Goal: Information Seeking & Learning: Learn about a topic

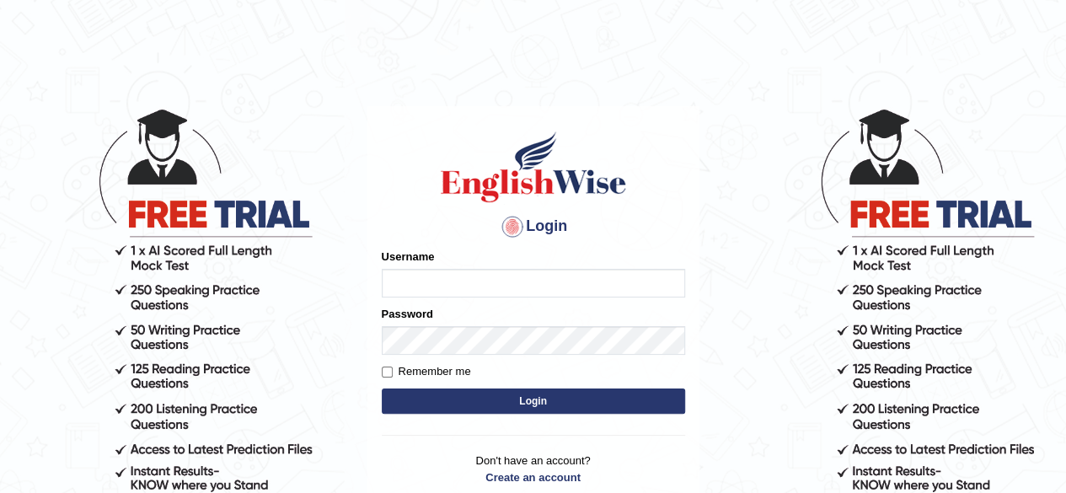
type input "[PERSON_NAME]"
click at [498, 404] on button "Login" at bounding box center [533, 401] width 303 height 25
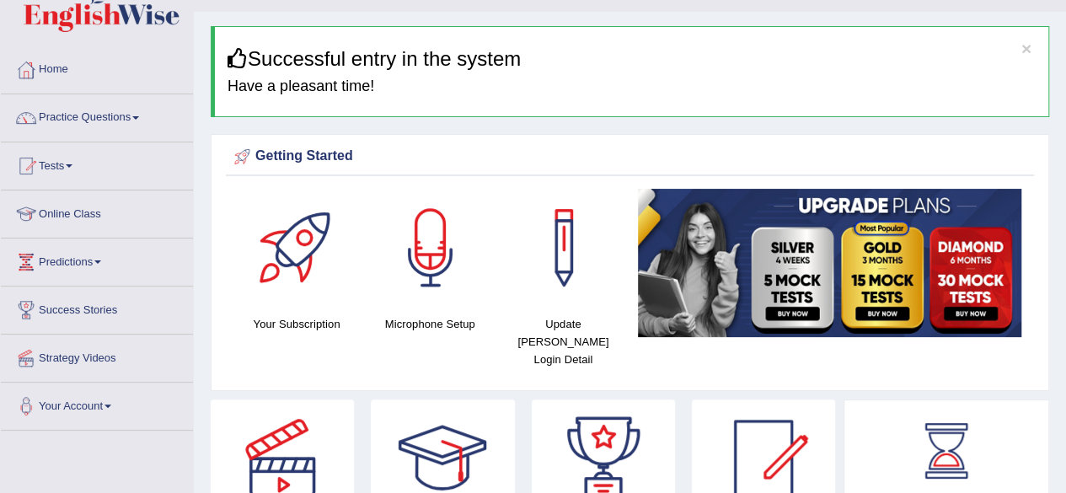
scroll to position [36, 0]
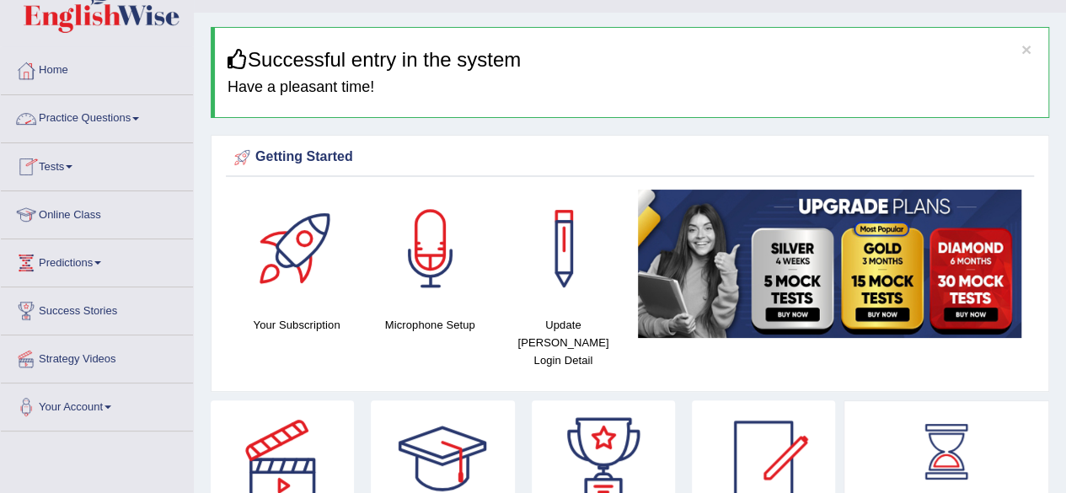
click at [131, 112] on link "Practice Questions" at bounding box center [97, 116] width 192 height 42
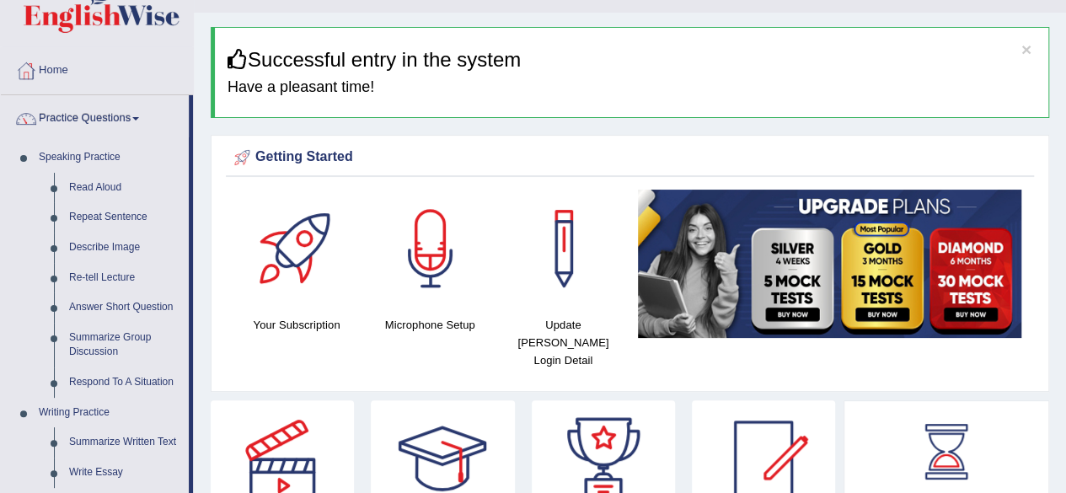
click at [131, 112] on link "Practice Questions" at bounding box center [95, 116] width 188 height 42
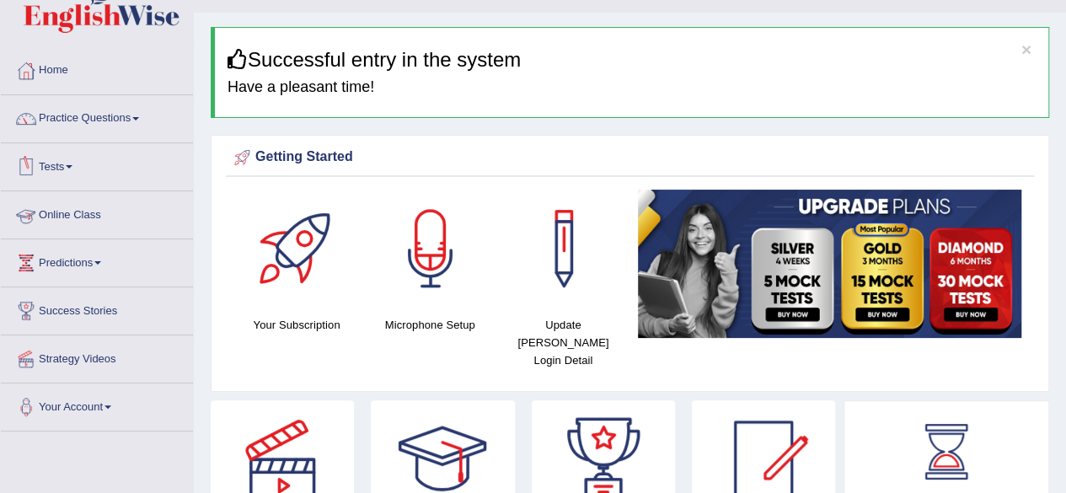
click at [86, 213] on link "Online Class" at bounding box center [97, 212] width 192 height 42
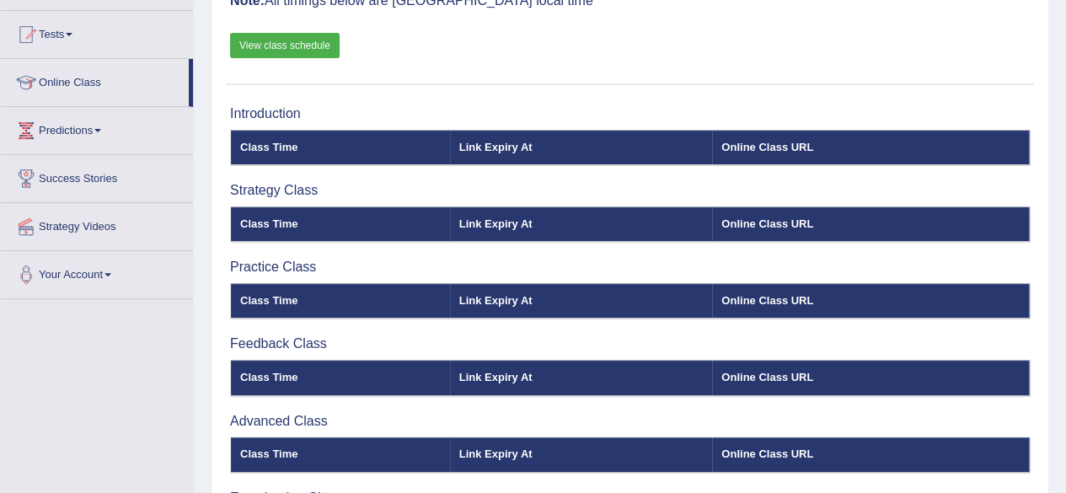
scroll to position [167, 0]
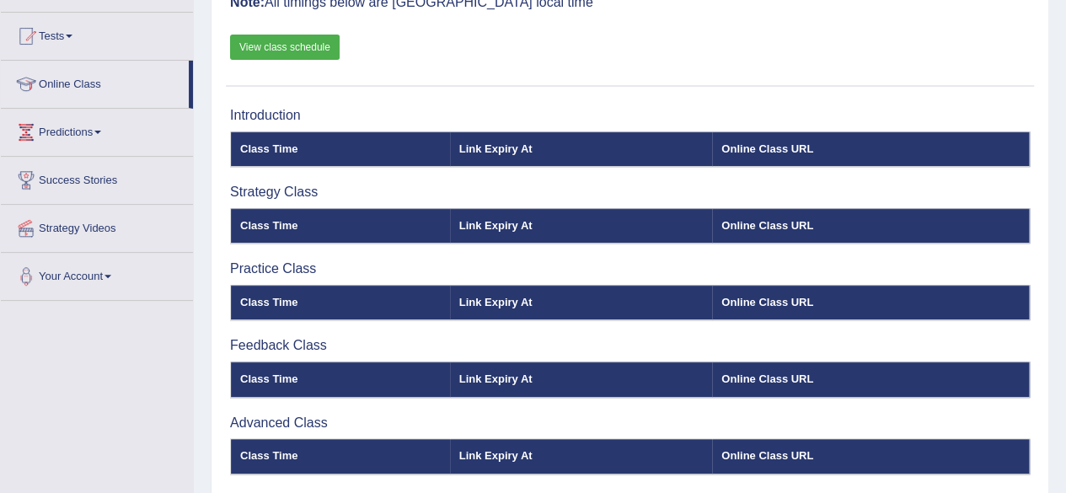
click at [283, 49] on link "View class schedule" at bounding box center [285, 47] width 110 height 25
click at [99, 124] on link "Predictions" at bounding box center [97, 130] width 192 height 42
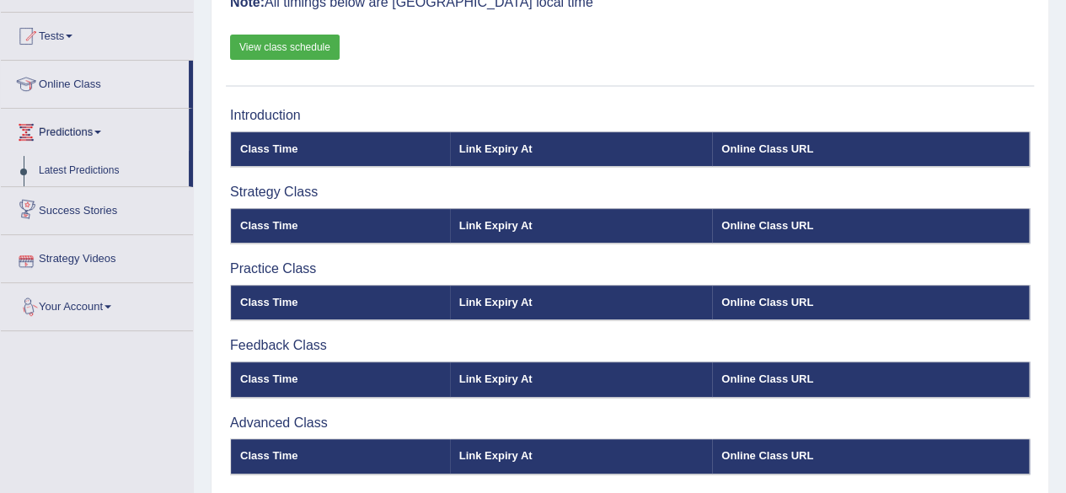
click at [110, 305] on span at bounding box center [108, 306] width 7 height 3
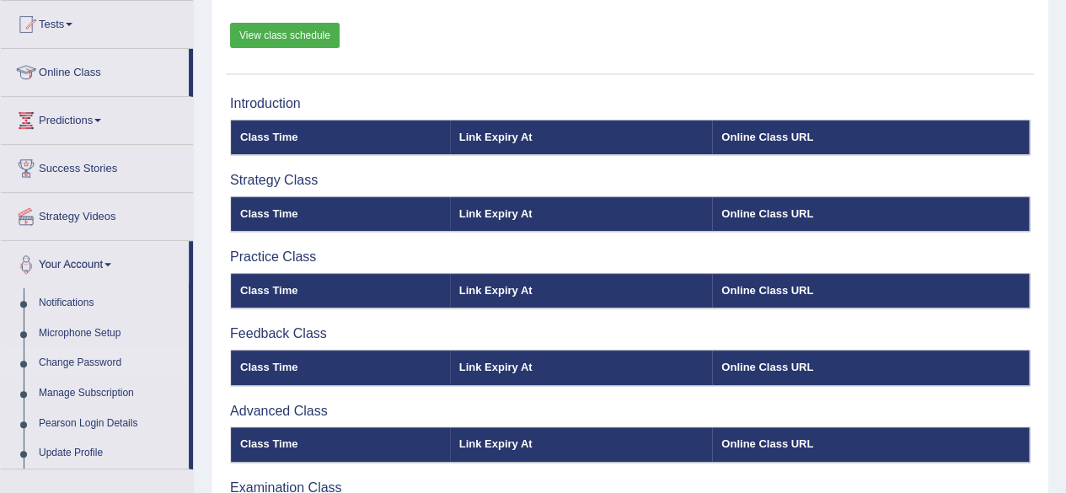
scroll to position [177, 0]
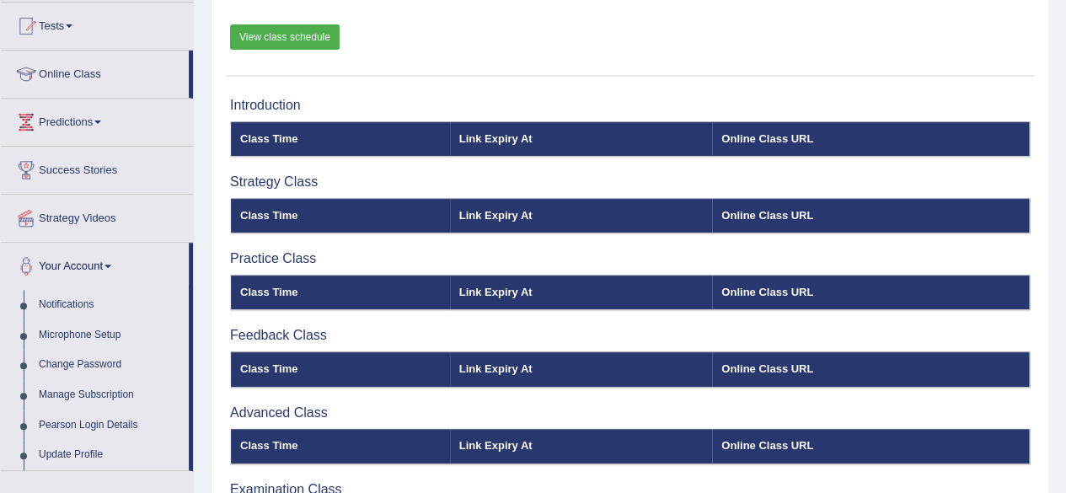
click at [101, 214] on link "Strategy Videos" at bounding box center [97, 216] width 192 height 42
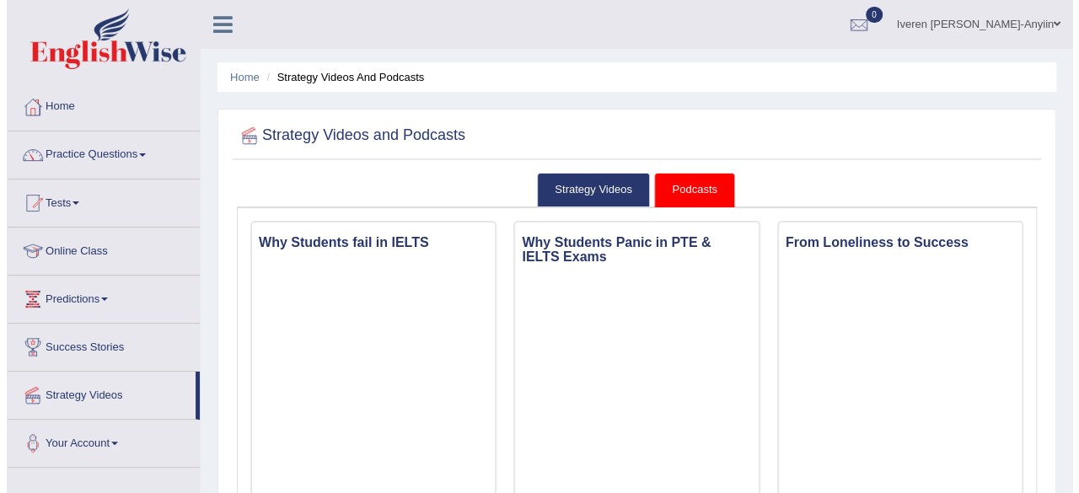
scroll to position [83, 0]
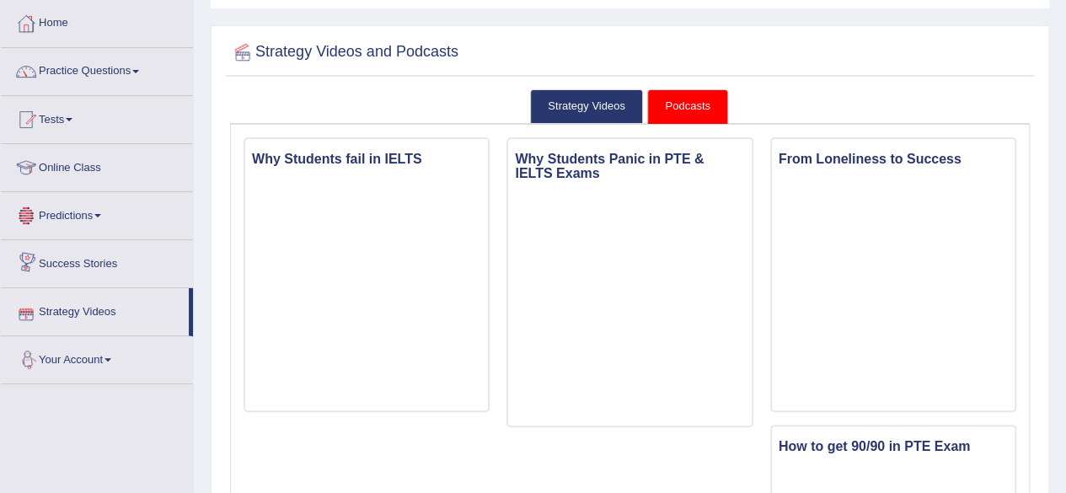
click at [101, 357] on link "Your Account" at bounding box center [97, 357] width 192 height 42
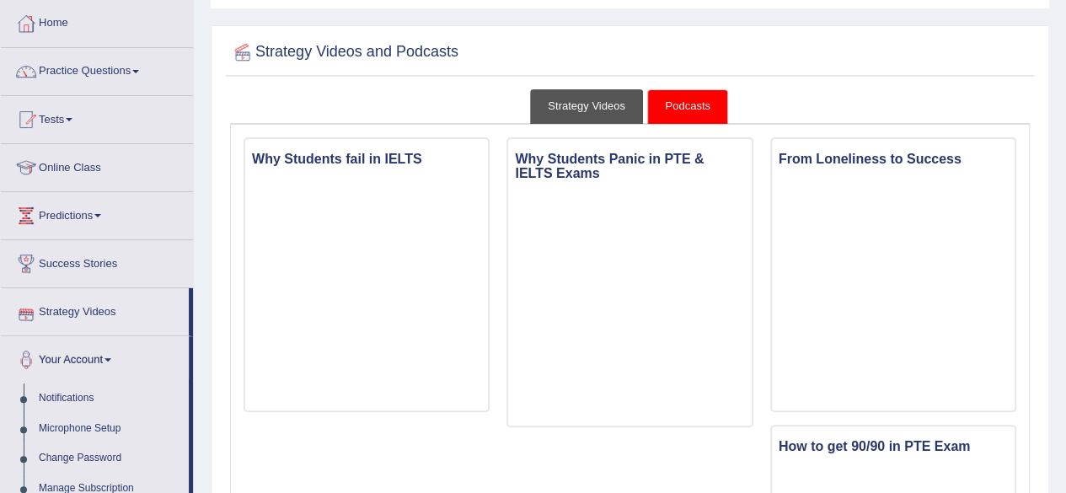
click at [575, 106] on link "Strategy Videos" at bounding box center [586, 106] width 113 height 35
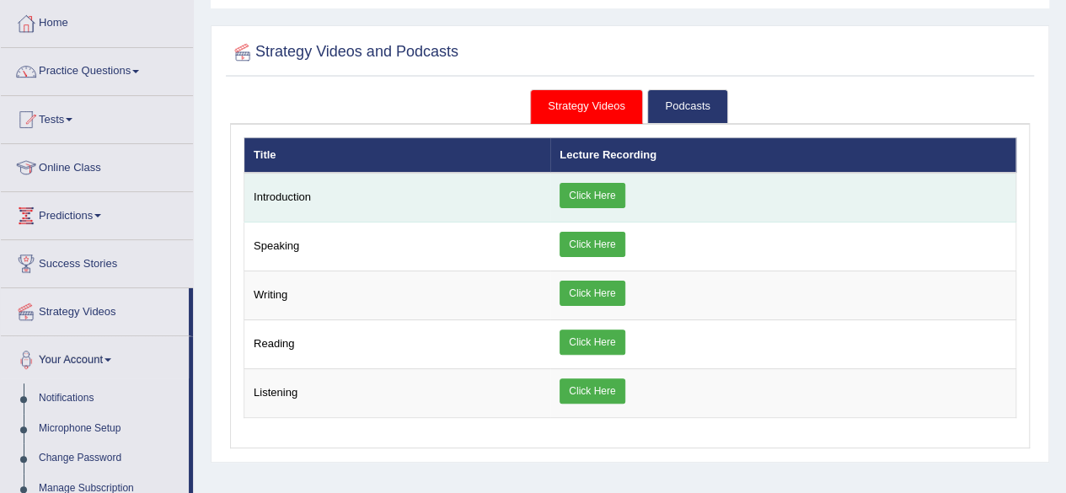
click at [590, 193] on link "Click Here" at bounding box center [592, 195] width 65 height 25
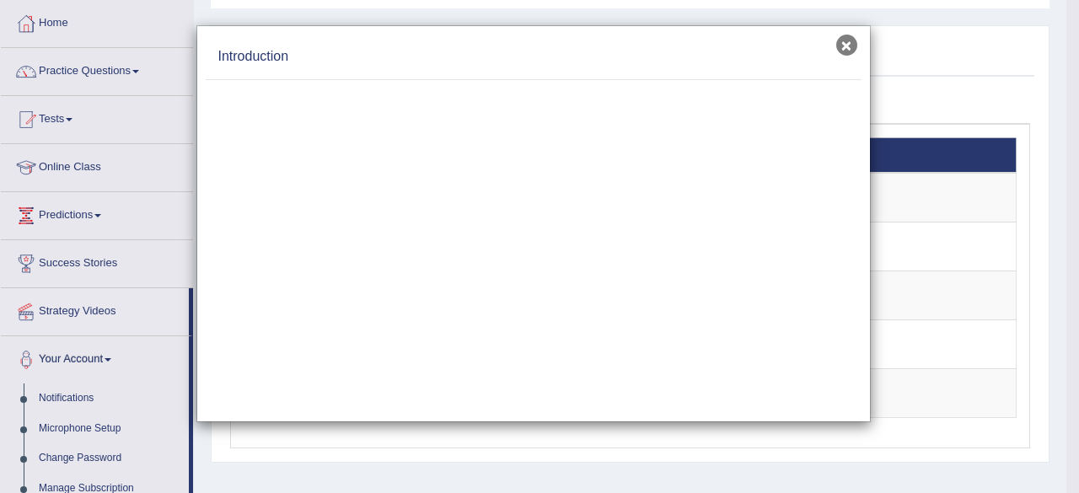
click at [850, 44] on button "×" at bounding box center [846, 45] width 21 height 21
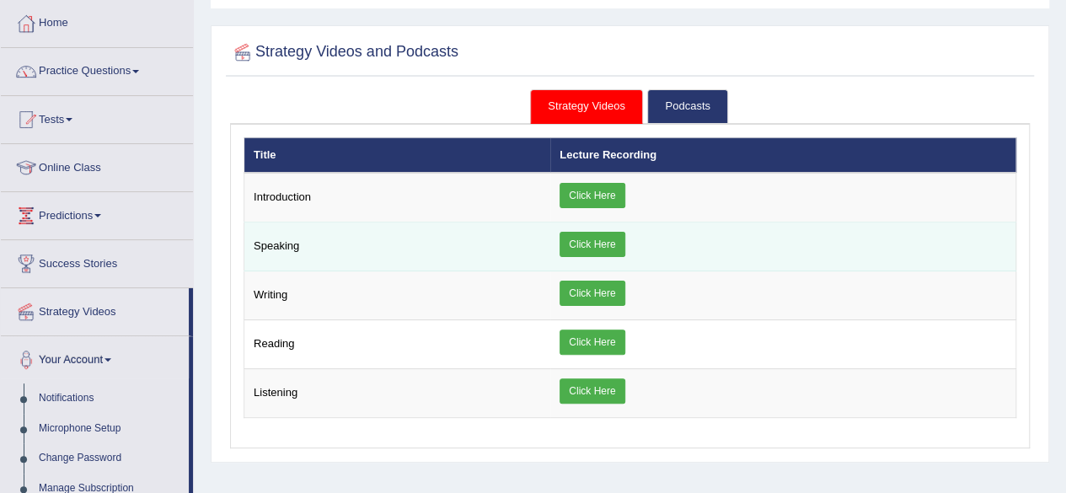
click at [566, 235] on link "Click Here" at bounding box center [592, 244] width 65 height 25
